Goal: Task Accomplishment & Management: Use online tool/utility

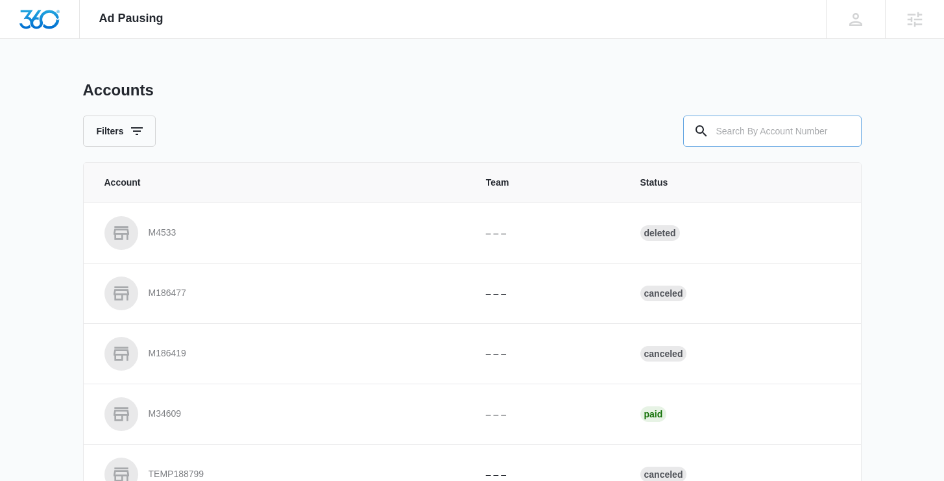
click at [839, 136] on div at bounding box center [843, 130] width 21 height 31
click at [822, 132] on input "text" at bounding box center [772, 130] width 178 height 31
paste input "M309789"
type input "M309789"
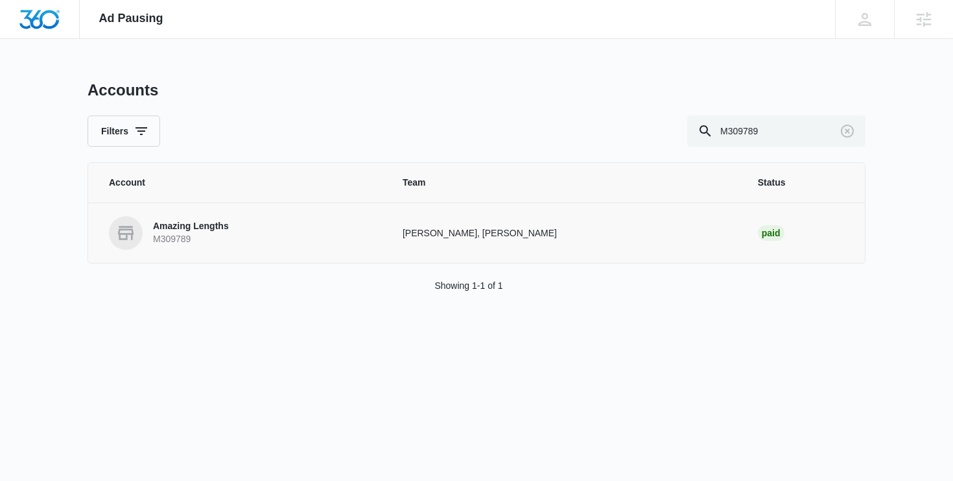
click at [178, 219] on link "Amazing Lengths M309789" at bounding box center [240, 233] width 263 height 34
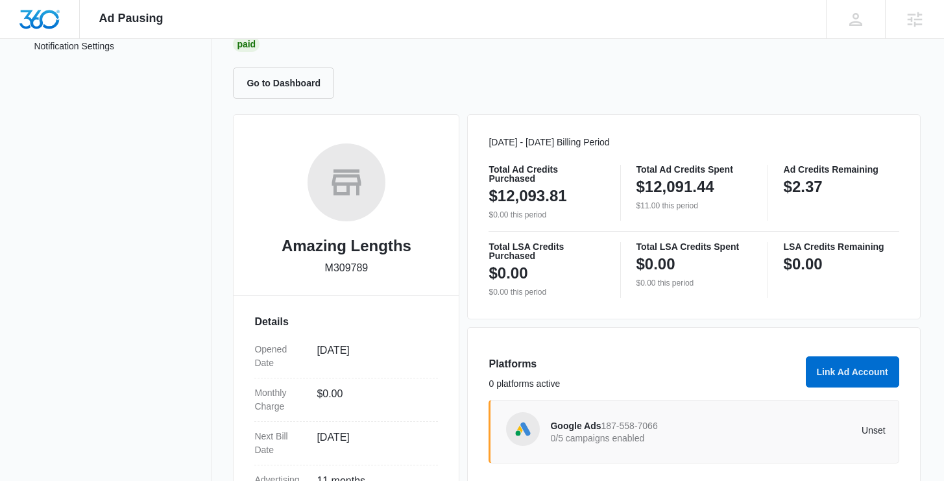
scroll to position [164, 0]
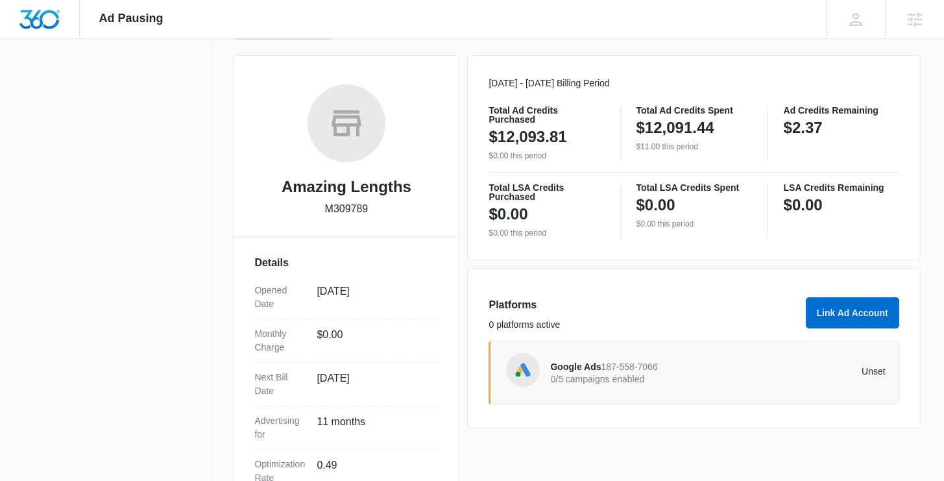
click at [572, 315] on div "Platforms 0 platforms active" at bounding box center [642, 318] width 309 height 43
click at [573, 363] on span "Google Ads" at bounding box center [575, 366] width 51 height 10
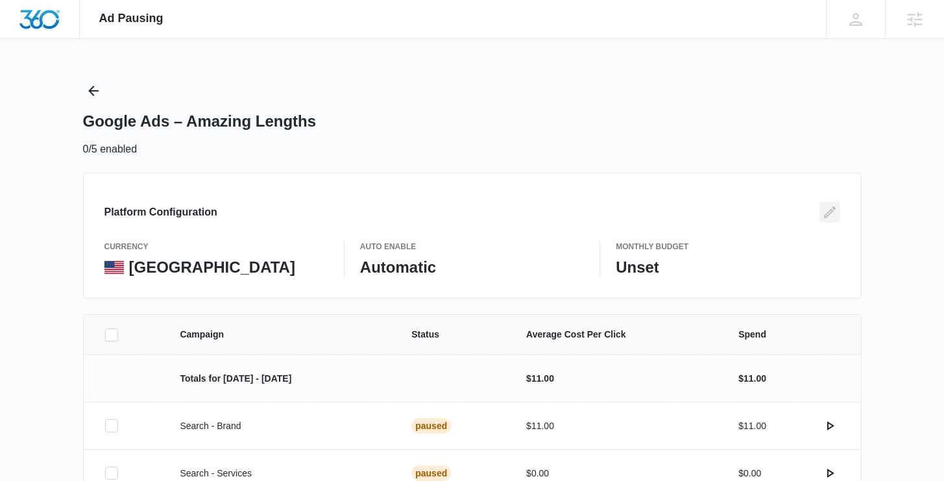
click at [822, 213] on icon "Edit" at bounding box center [830, 212] width 16 height 16
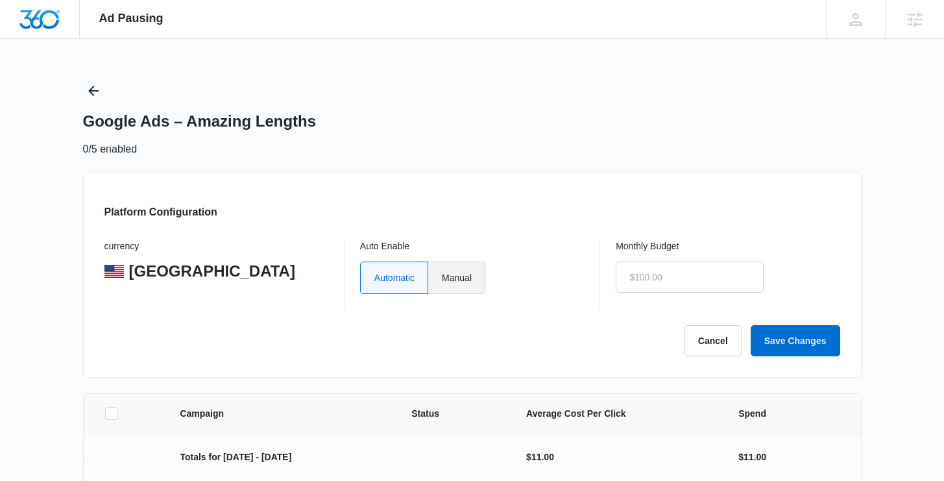
click at [469, 276] on label "Manual" at bounding box center [456, 277] width 57 height 32
click at [442, 277] on input "Manual" at bounding box center [441, 277] width 1 height 1
radio input "true"
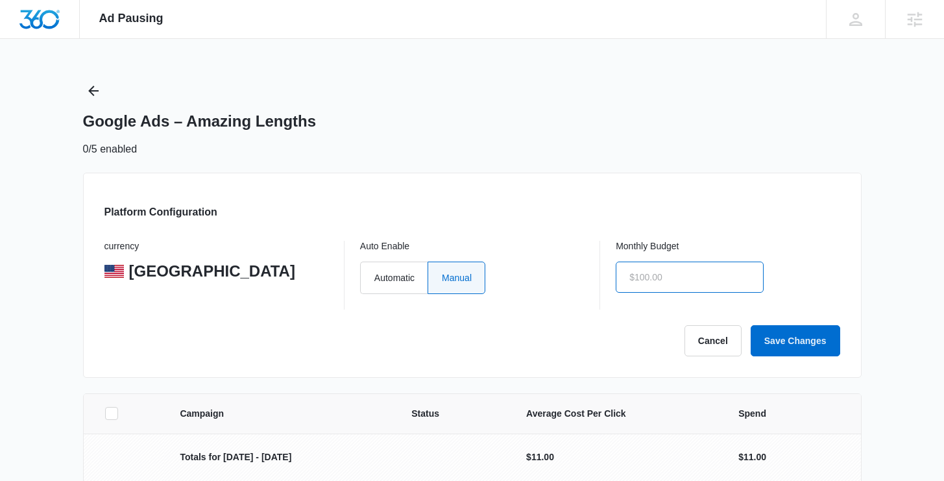
click at [728, 291] on input "text" at bounding box center [689, 276] width 148 height 31
type input "$1.00"
click button "Save Changes" at bounding box center [794, 340] width 89 height 31
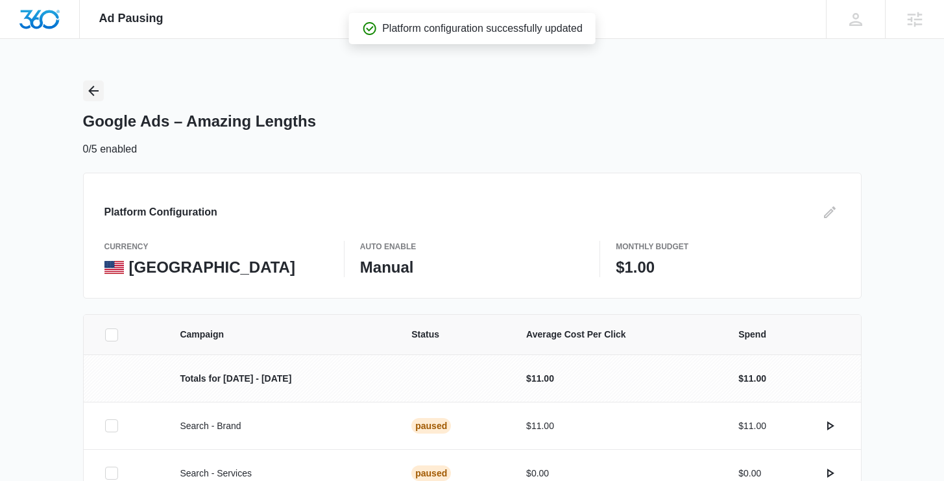
click at [98, 81] on button "Back" at bounding box center [93, 90] width 21 height 21
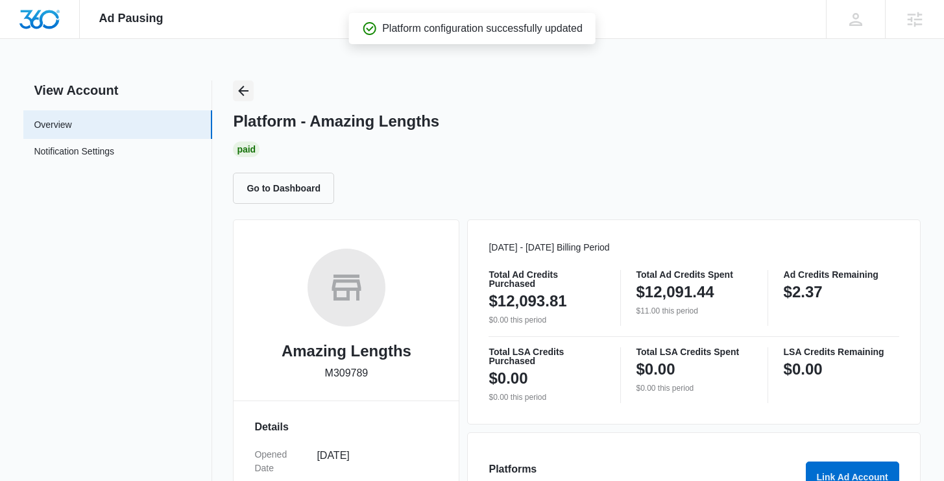
click at [253, 97] on button "Back" at bounding box center [243, 90] width 21 height 21
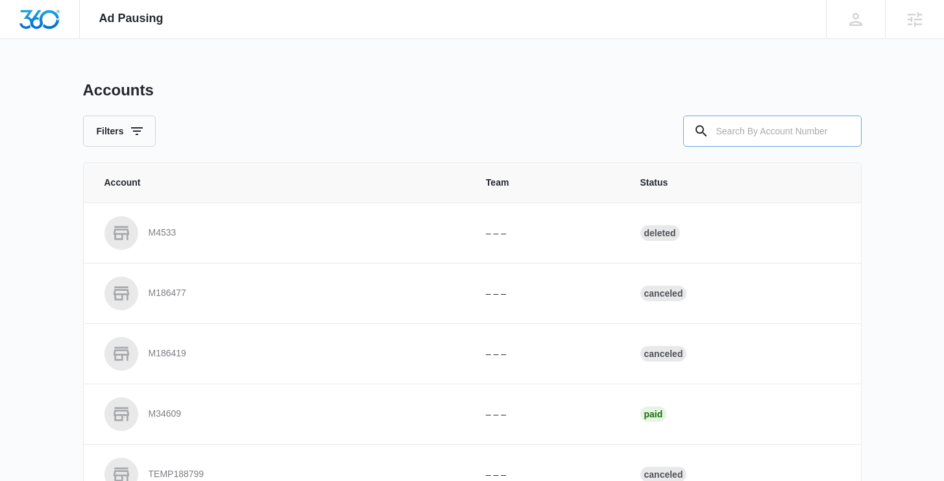
click at [768, 125] on input "text" at bounding box center [772, 130] width 178 height 31
paste input "M38374"
type input "M38374"
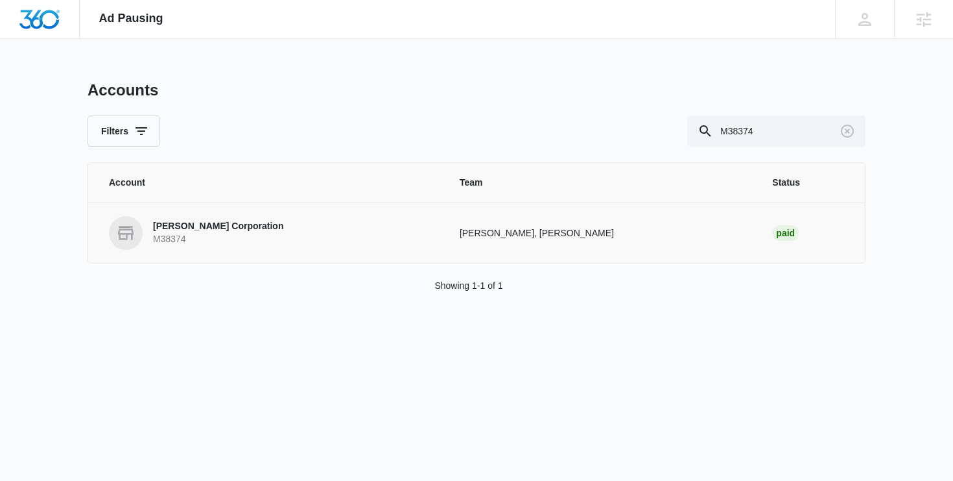
click at [209, 225] on p "Glassman Corporation" at bounding box center [218, 226] width 130 height 13
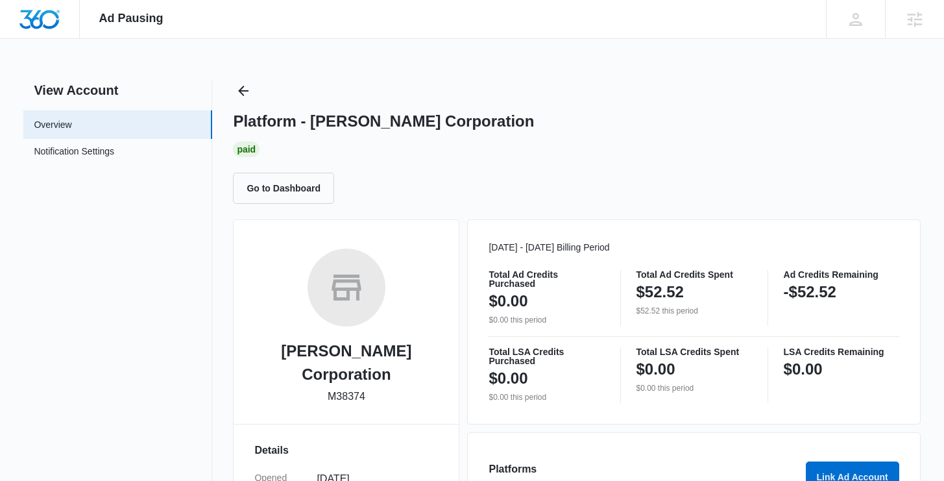
click at [240, 79] on div "Ad Pausing Apps Reputation Websites Forms CRM Email Social Content Ads Intellig…" at bounding box center [472, 240] width 944 height 481
click at [244, 91] on icon "Back" at bounding box center [243, 91] width 16 height 16
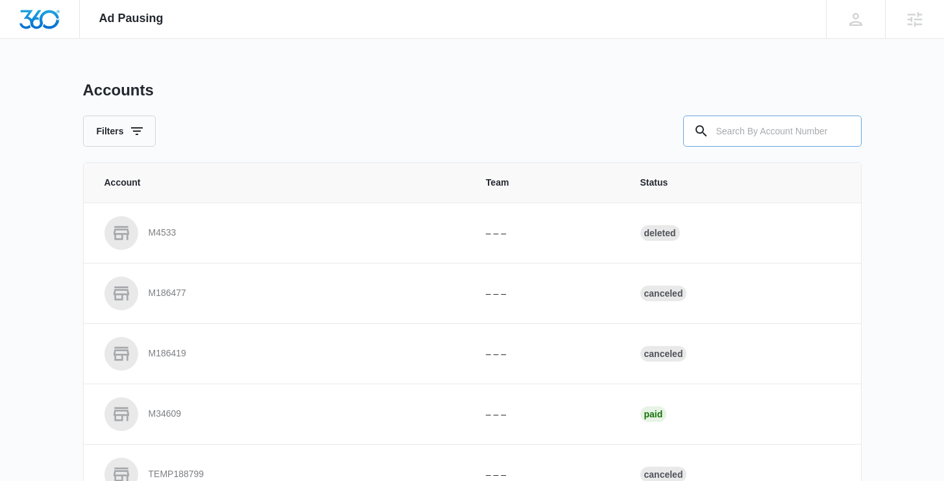
click at [753, 117] on div "Accounts Filters" at bounding box center [472, 113] width 778 height 66
click at [755, 123] on input "text" at bounding box center [772, 130] width 178 height 31
paste input "M161686"
type input "M161686"
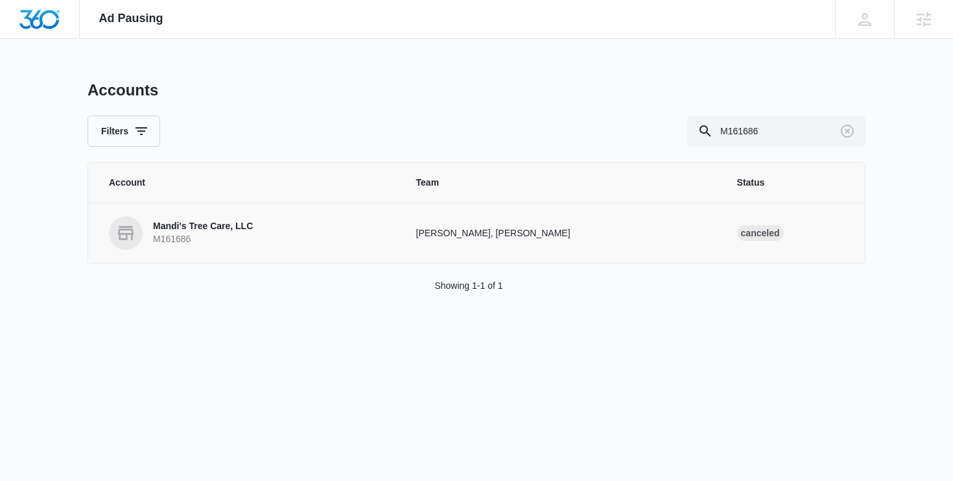
click at [213, 239] on p "M161686" at bounding box center [203, 239] width 100 height 13
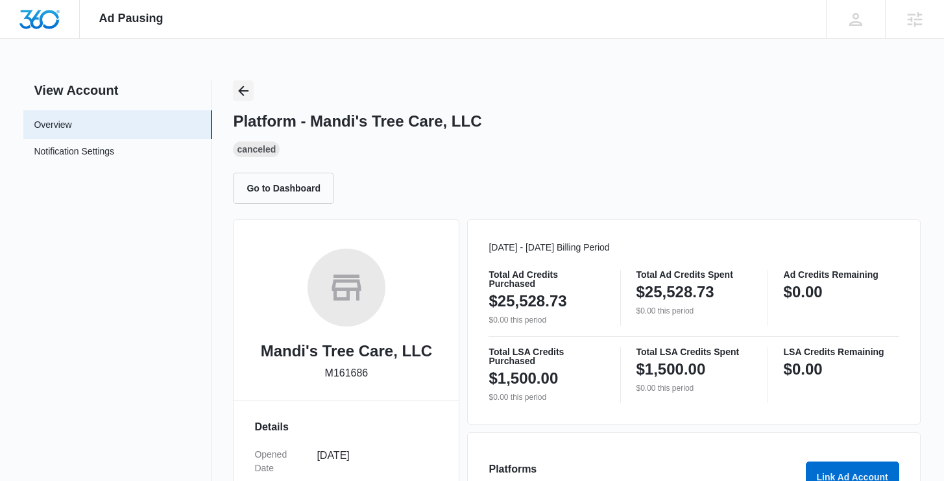
click at [237, 91] on icon "Back" at bounding box center [243, 91] width 16 height 16
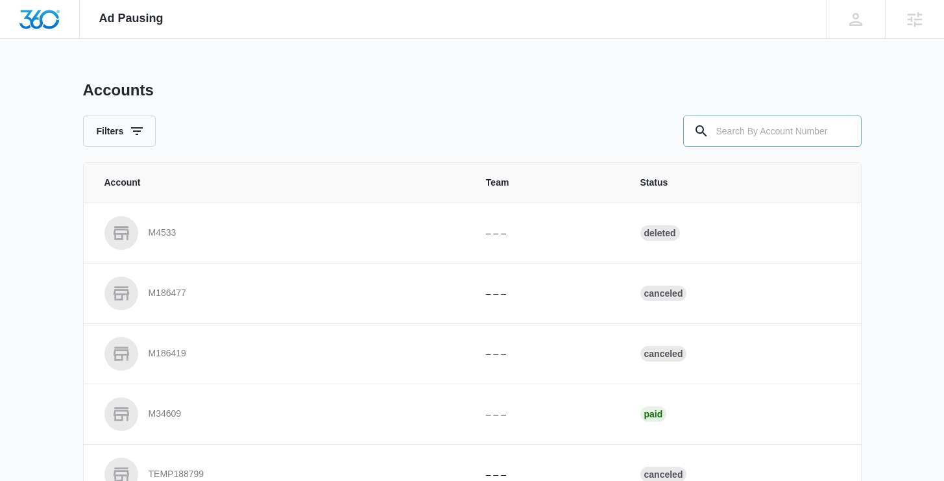
click at [774, 123] on input "text" at bounding box center [772, 130] width 178 height 31
paste input "M320468"
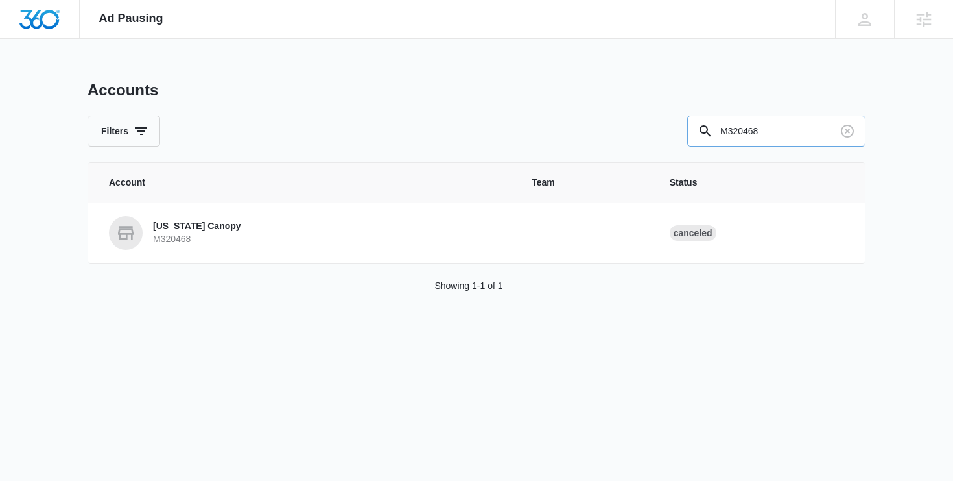
click at [785, 134] on input "M320468" at bounding box center [776, 130] width 178 height 31
paste input "2470"
type input "M322470"
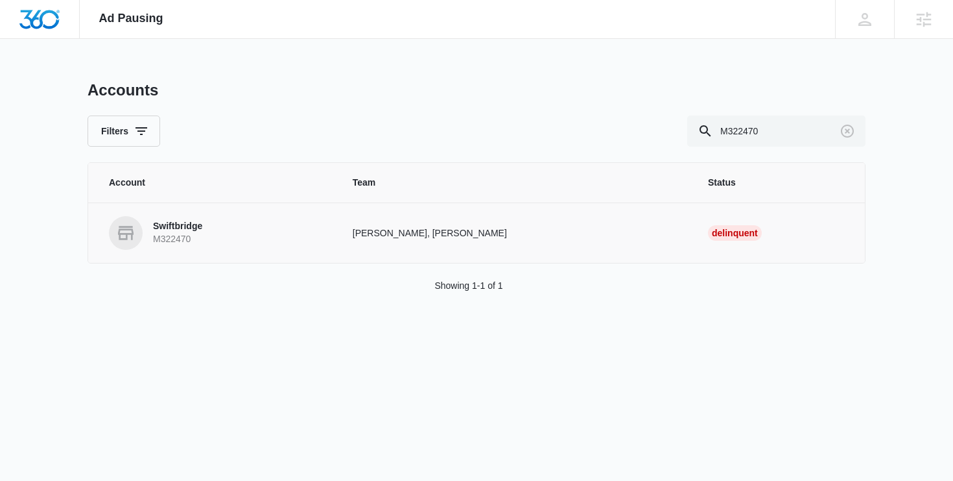
click at [214, 217] on link "Swiftbridge M322470" at bounding box center [215, 233] width 213 height 34
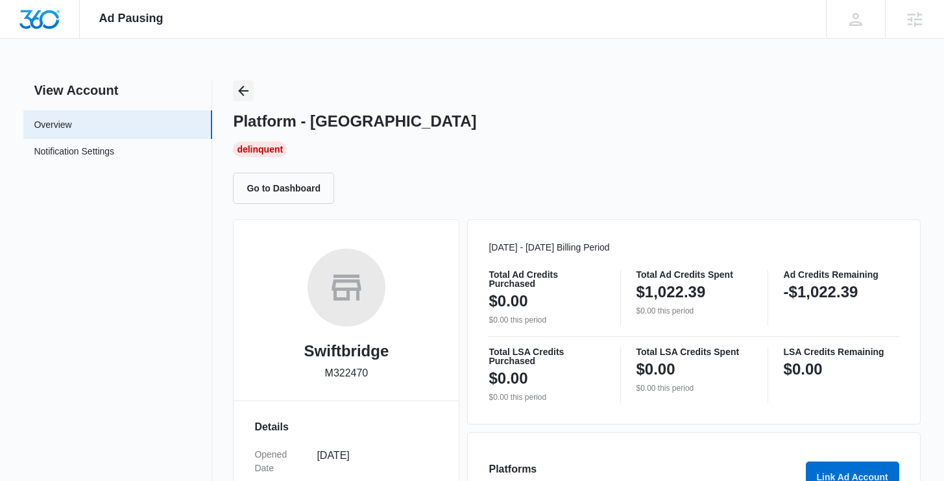
click at [241, 93] on icon "Back" at bounding box center [244, 91] width 10 height 10
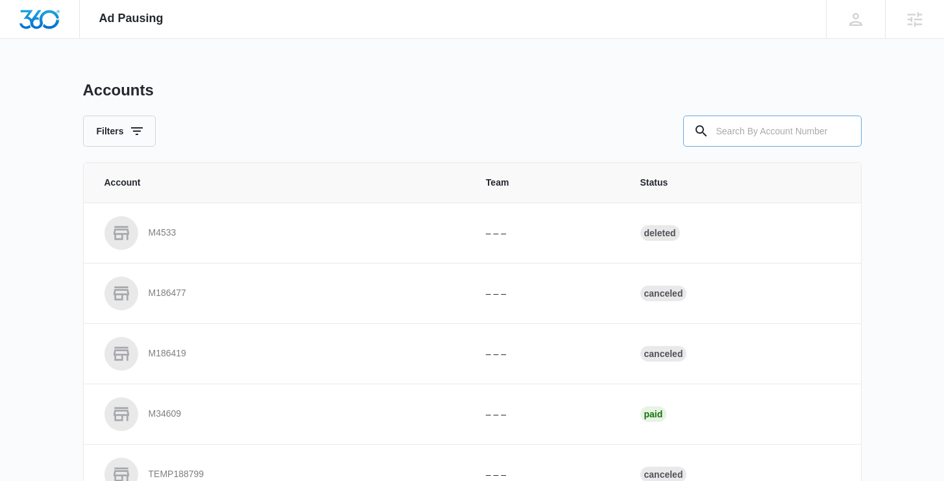
click at [774, 124] on input "text" at bounding box center [772, 130] width 178 height 31
paste input "M320468"
type input "M320468"
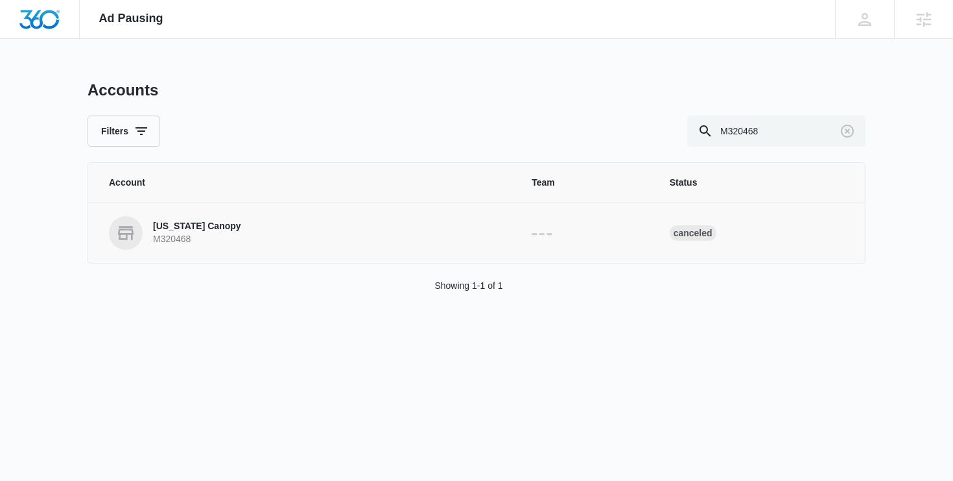
click at [198, 230] on p "California Canopy" at bounding box center [197, 226] width 88 height 13
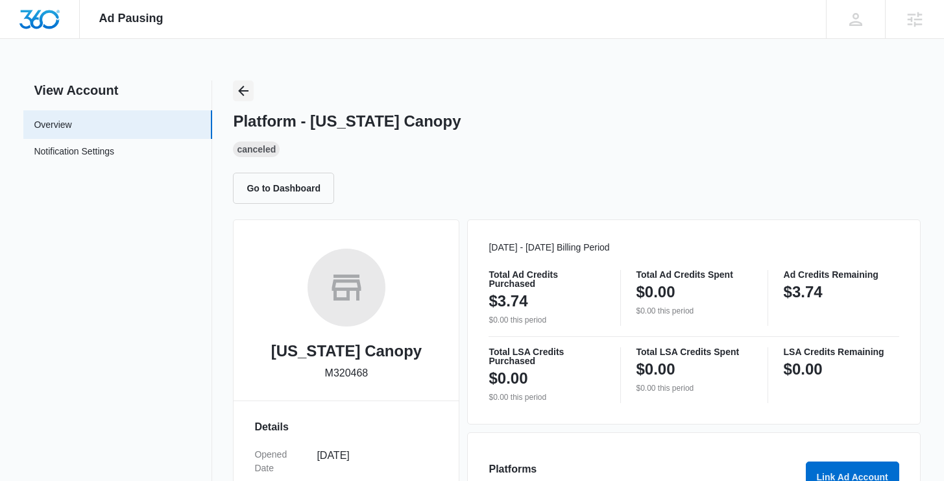
click at [240, 89] on icon "Back" at bounding box center [244, 91] width 10 height 10
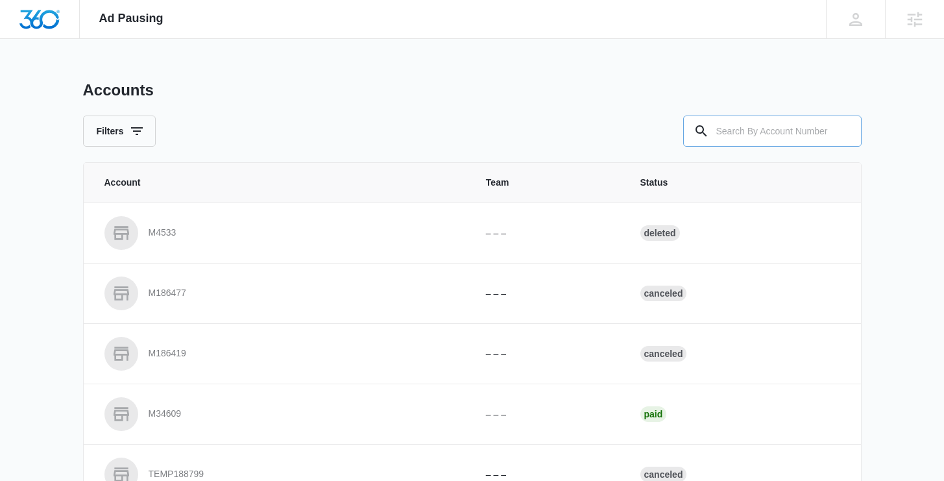
click at [801, 142] on input "text" at bounding box center [772, 130] width 178 height 31
click at [744, 130] on input "text" at bounding box center [772, 130] width 178 height 31
paste input "M322470"
type input "M322470"
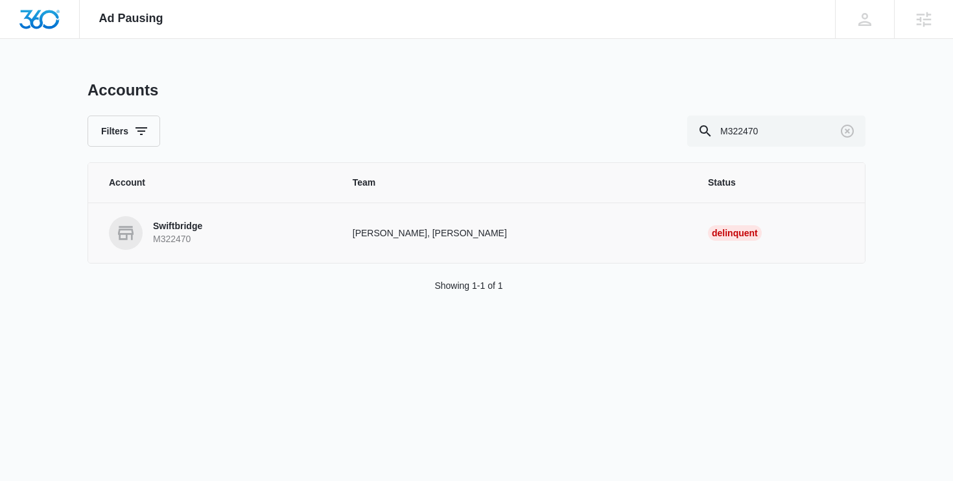
click at [213, 233] on link "Swiftbridge M322470" at bounding box center [215, 233] width 213 height 34
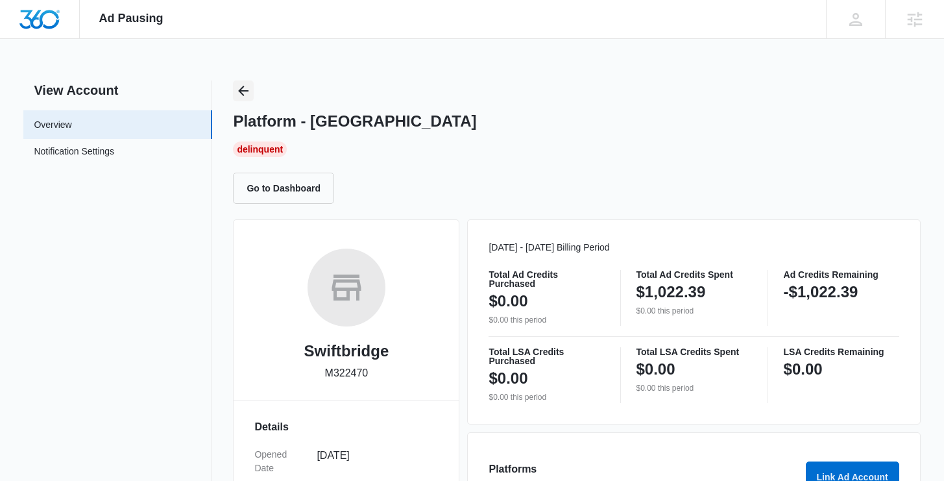
click at [241, 93] on icon "Back" at bounding box center [244, 91] width 10 height 10
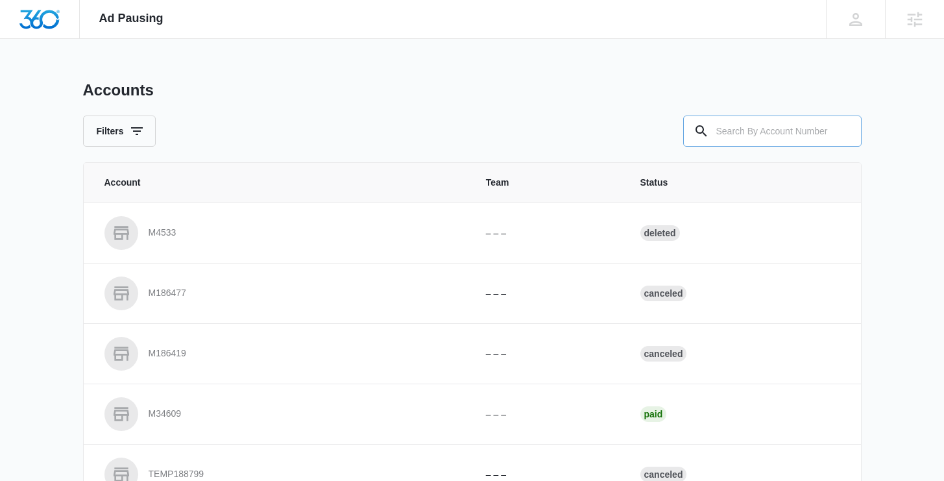
click at [779, 119] on input "text" at bounding box center [772, 130] width 178 height 31
type input "M331889"
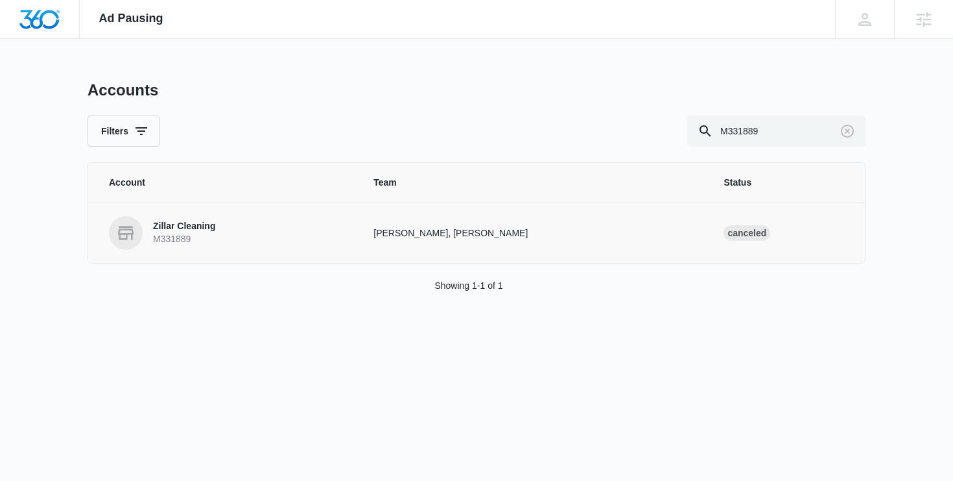
click at [223, 241] on link "Zillar Cleaning M331889" at bounding box center [225, 233] width 233 height 34
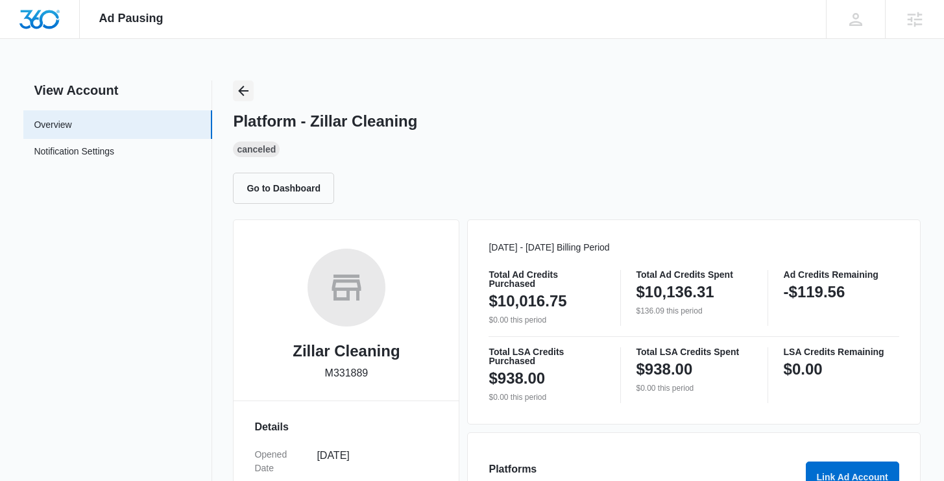
click at [236, 91] on icon "Back" at bounding box center [243, 91] width 16 height 16
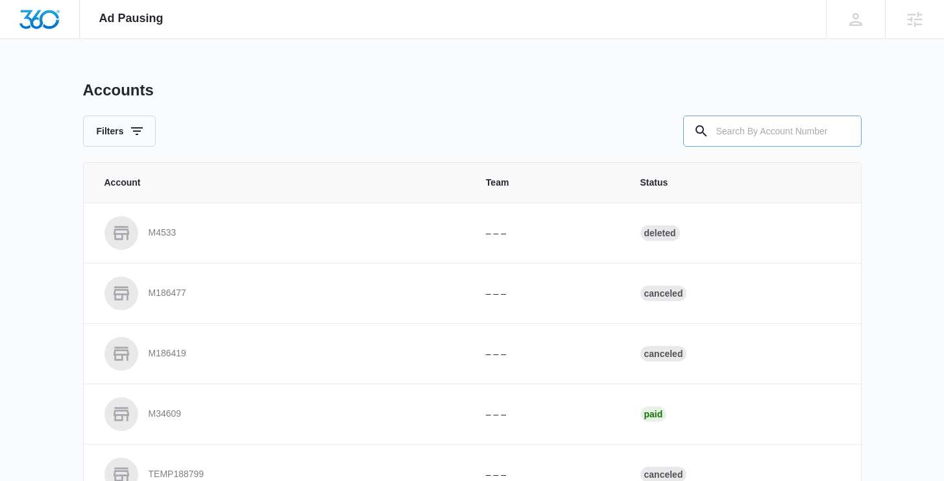
click at [759, 137] on input "text" at bounding box center [772, 130] width 178 height 31
click at [764, 132] on input "text" at bounding box center [772, 130] width 178 height 31
paste input "M333383"
type input "M333383"
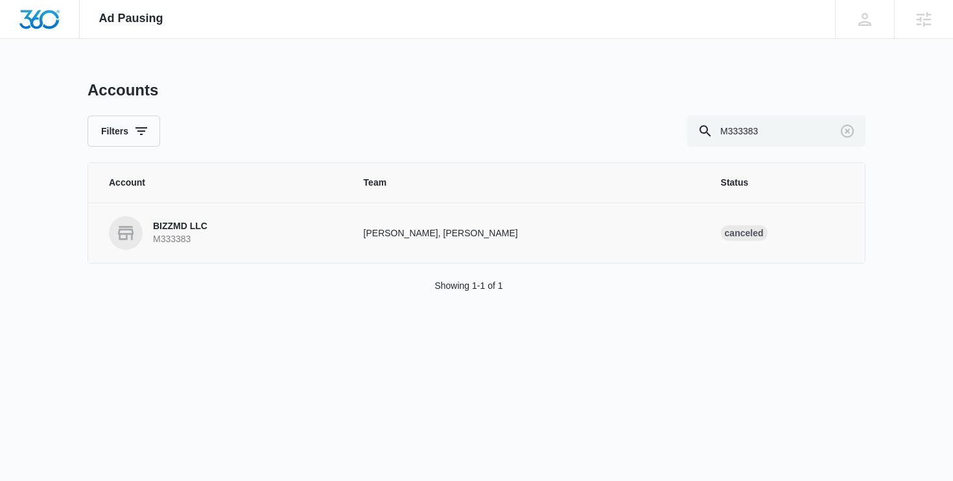
click at [178, 252] on td "BIZZMD LLC M333383" at bounding box center [218, 232] width 260 height 60
click at [187, 235] on p "M333383" at bounding box center [180, 239] width 54 height 13
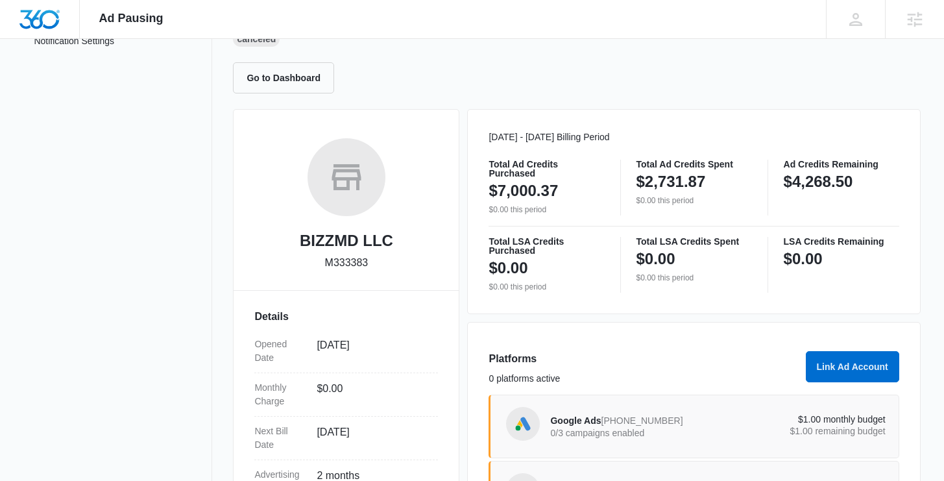
scroll to position [300, 0]
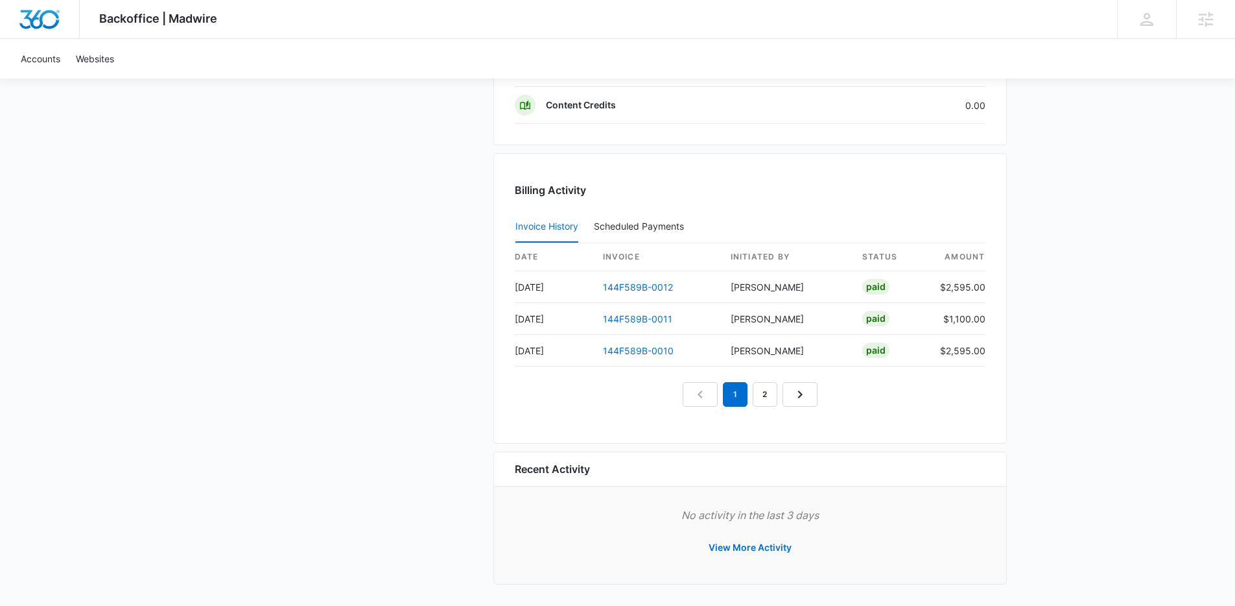
scroll to position [1089, 0]
